Goal: Transaction & Acquisition: Subscribe to service/newsletter

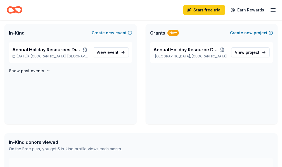
scroll to position [112, 0]
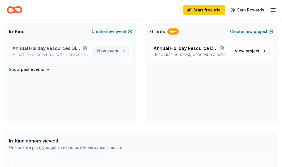
click at [111, 53] on span "event" at bounding box center [112, 51] width 11 height 5
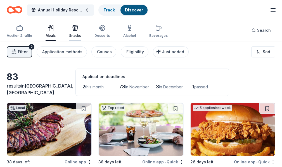
click at [75, 31] on icon "button" at bounding box center [75, 28] width 7 height 7
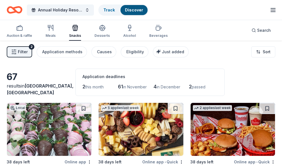
click at [22, 8] on icon "Home" at bounding box center [15, 9] width 16 height 13
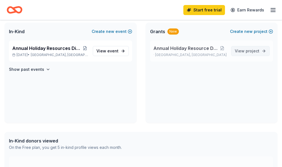
click at [241, 54] on span "View project" at bounding box center [247, 51] width 25 height 7
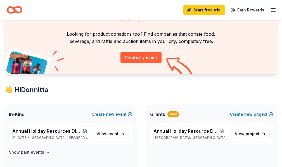
scroll to position [28, 0]
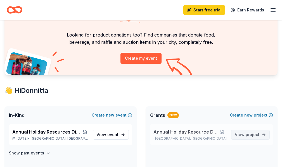
click at [241, 138] on span "View project" at bounding box center [247, 135] width 25 height 7
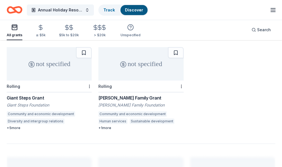
scroll to position [633, 0]
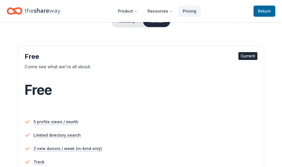
scroll to position [28, 0]
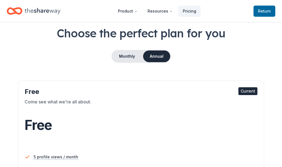
click at [238, 95] on div "Current" at bounding box center [247, 91] width 19 height 8
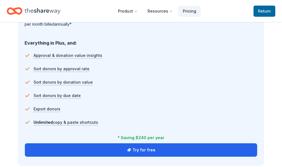
scroll to position [587, 0]
